Goal: Find contact information: Find contact information

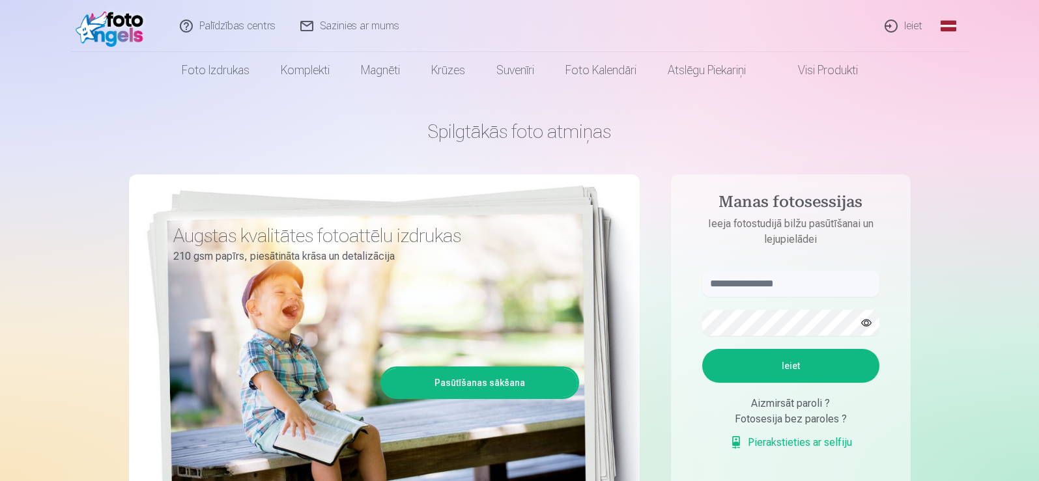
click at [343, 27] on link "Sazinies ar mums" at bounding box center [351, 26] width 124 height 52
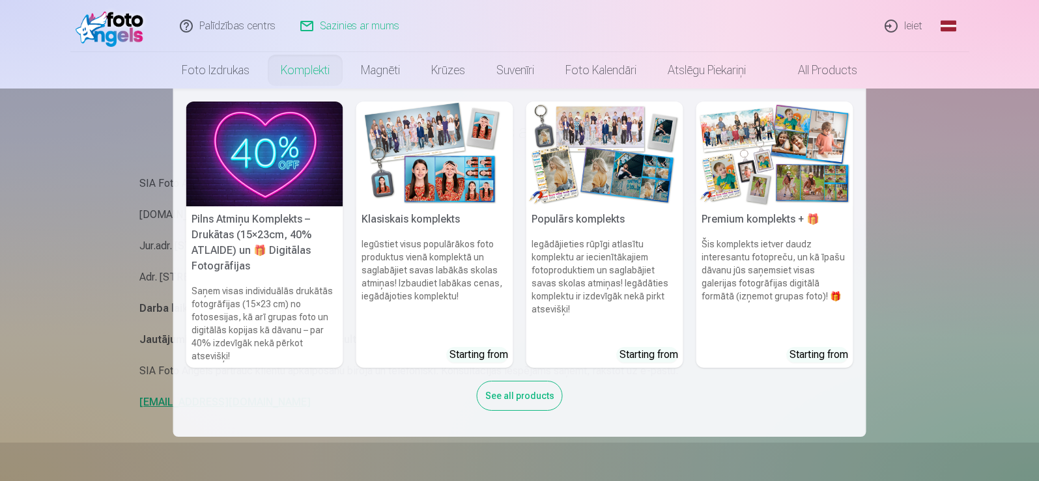
click at [297, 67] on link "Komplekti" at bounding box center [305, 70] width 80 height 36
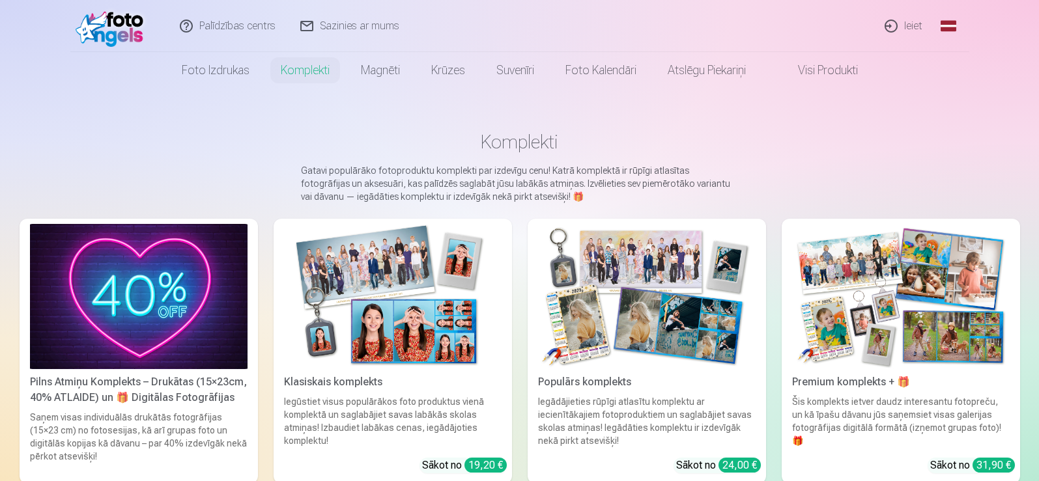
click at [340, 27] on link "Sazinies ar mums" at bounding box center [351, 26] width 124 height 52
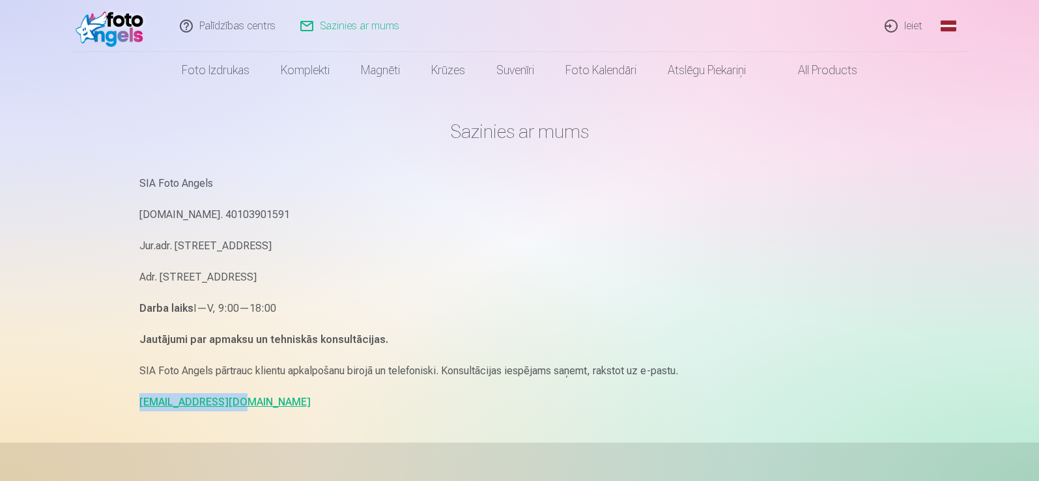
drag, startPoint x: 233, startPoint y: 402, endPoint x: 135, endPoint y: 401, distance: 97.7
click at [135, 401] on div "Sazinies ar mums SIA Foto Angels [DOMAIN_NAME]. 40103901591 Jur.adr. [STREET_AD…" at bounding box center [520, 400] width 782 height 801
copy link "[EMAIL_ADDRESS][DOMAIN_NAME]"
